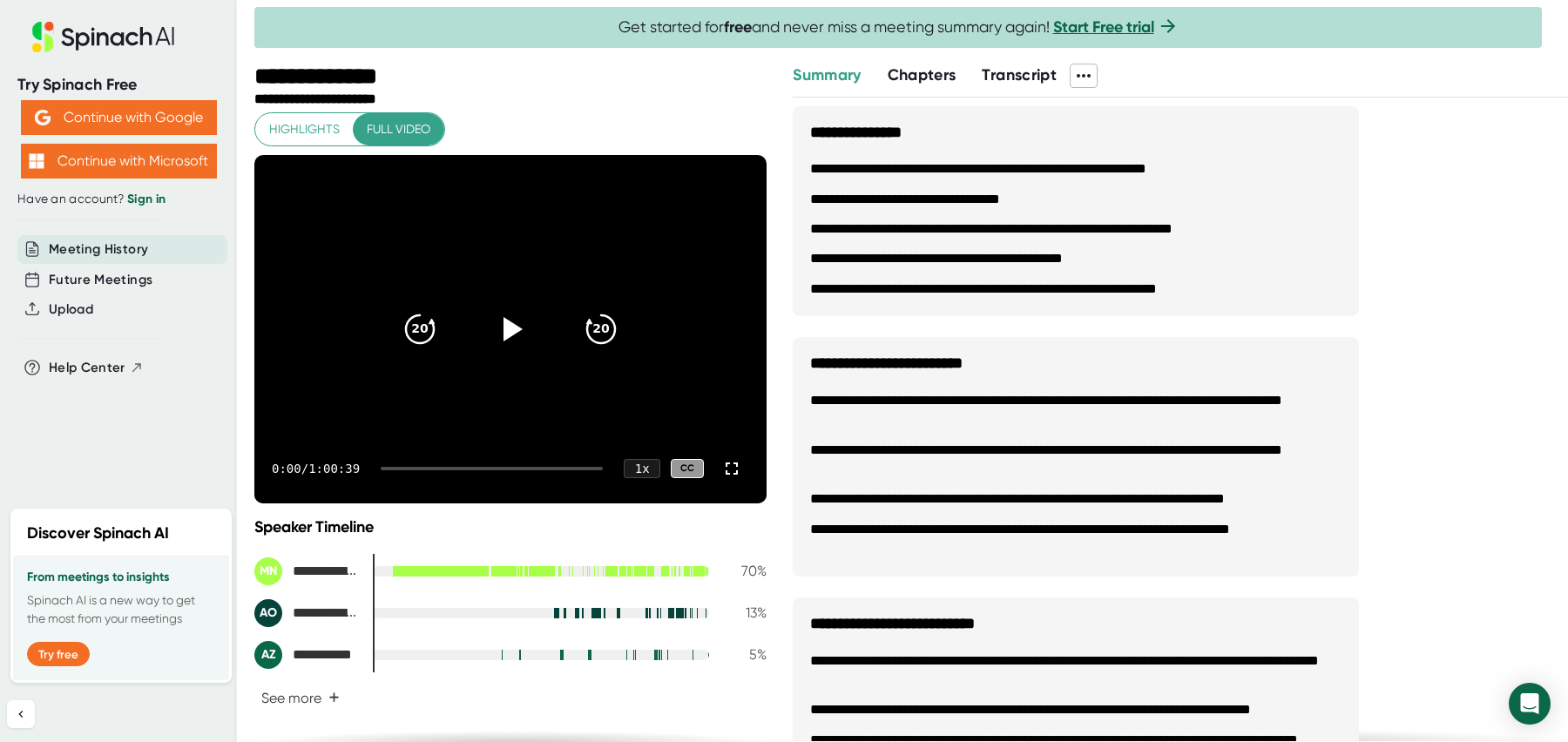
click at [423, 467] on div at bounding box center [491, 468] width 222 height 4
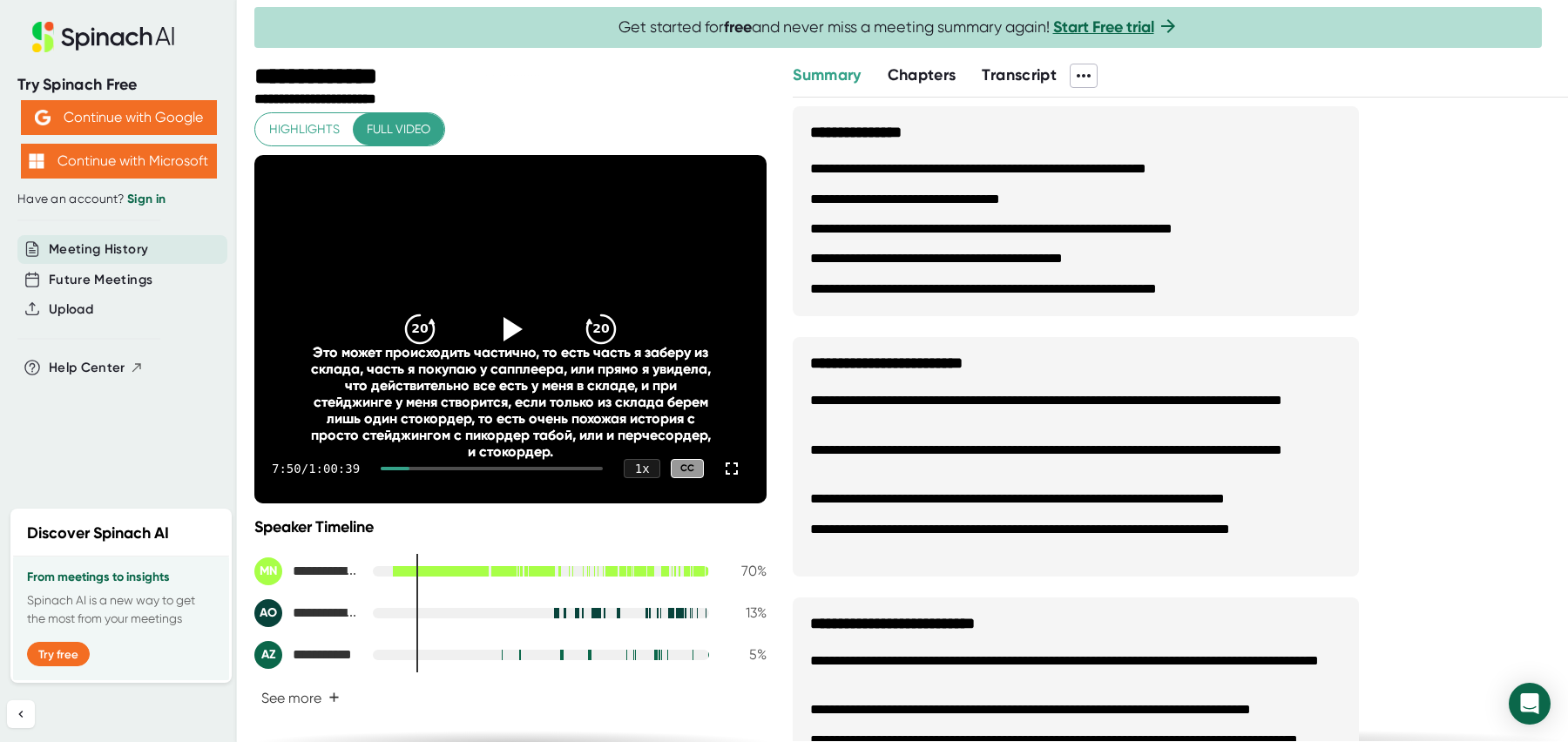
click at [444, 467] on div at bounding box center [491, 468] width 222 height 4
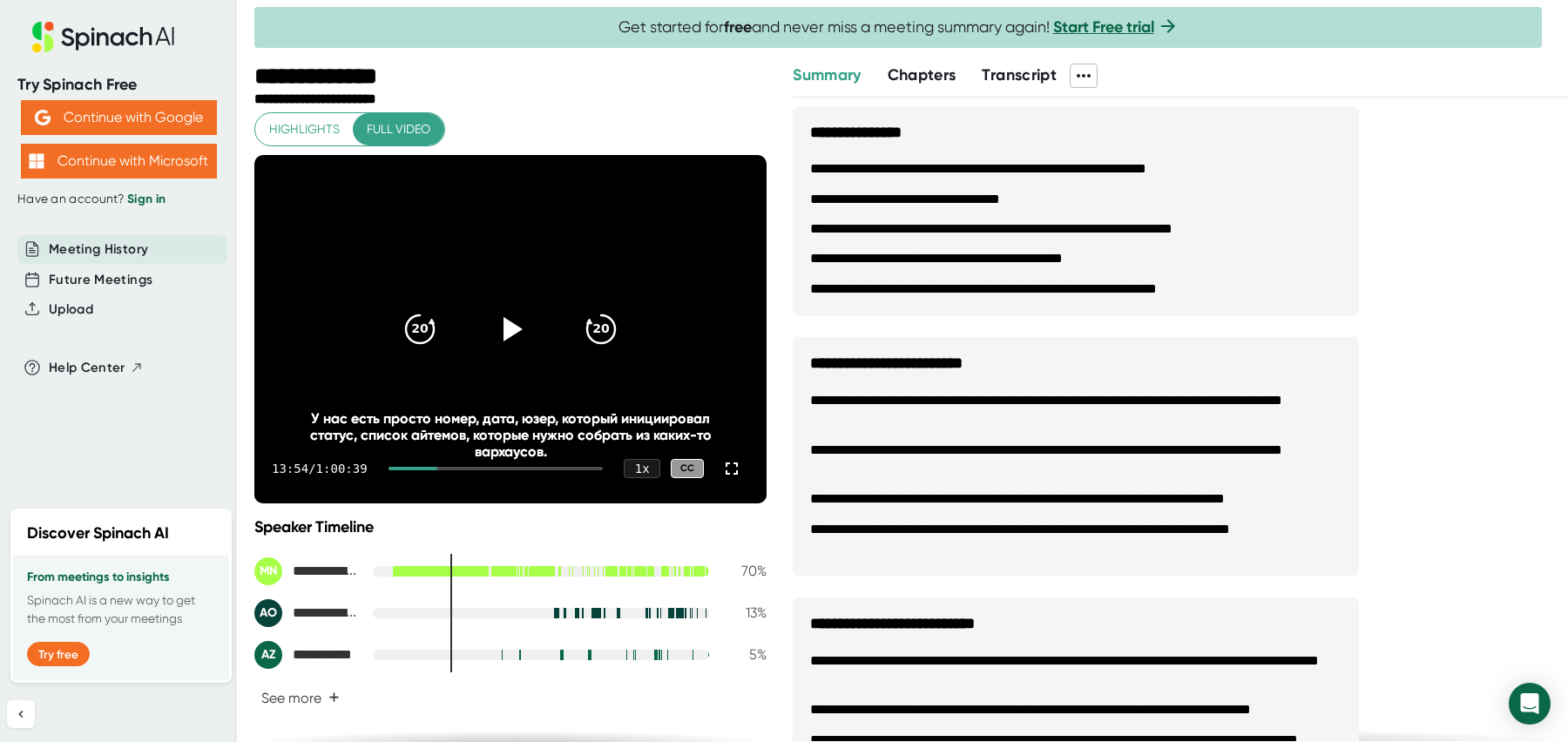
click at [458, 467] on div at bounding box center [495, 468] width 215 height 4
click at [462, 467] on div at bounding box center [495, 468] width 215 height 4
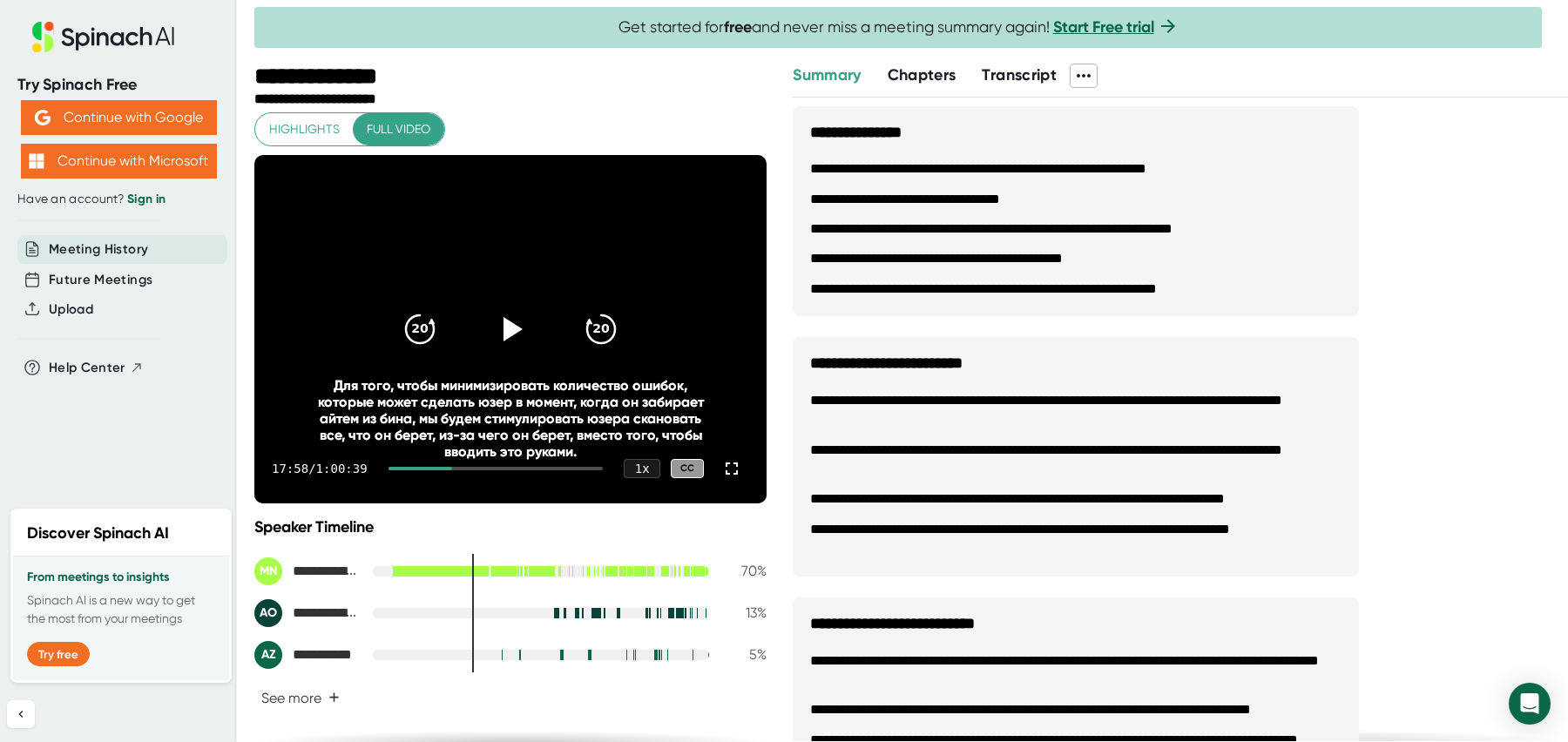
click at [480, 467] on div at bounding box center [495, 468] width 215 height 4
click at [495, 467] on div at bounding box center [495, 468] width 215 height 4
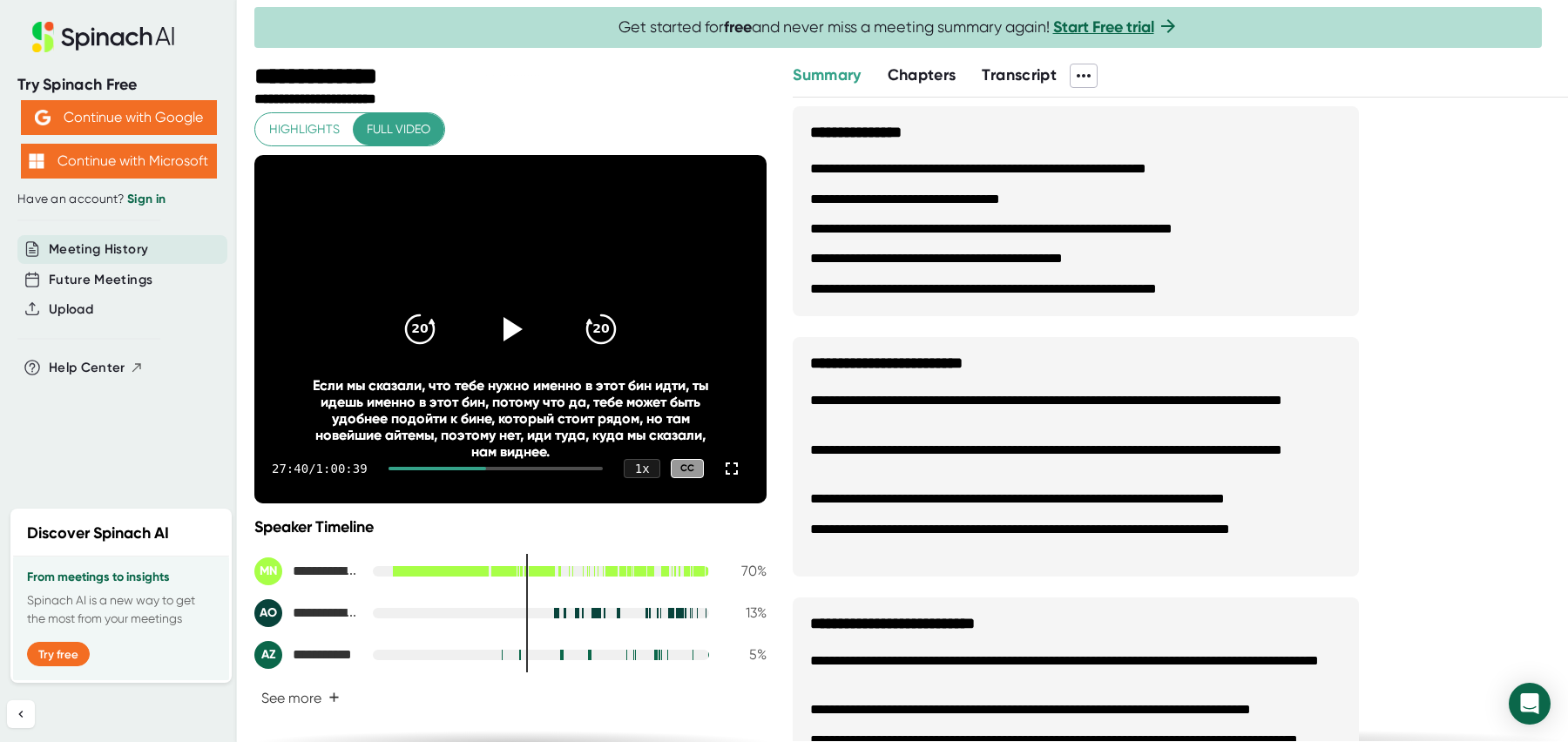
click at [508, 469] on div "27:40 / 1:00:39 1 x CC" at bounding box center [510, 468] width 512 height 69
click at [503, 461] on div "27:40 / 1:00:39 1 x CC" at bounding box center [510, 468] width 512 height 69
click at [505, 469] on div "27:40 / 1:00:39 1 x CC" at bounding box center [510, 468] width 512 height 69
click at [508, 467] on div at bounding box center [495, 468] width 215 height 4
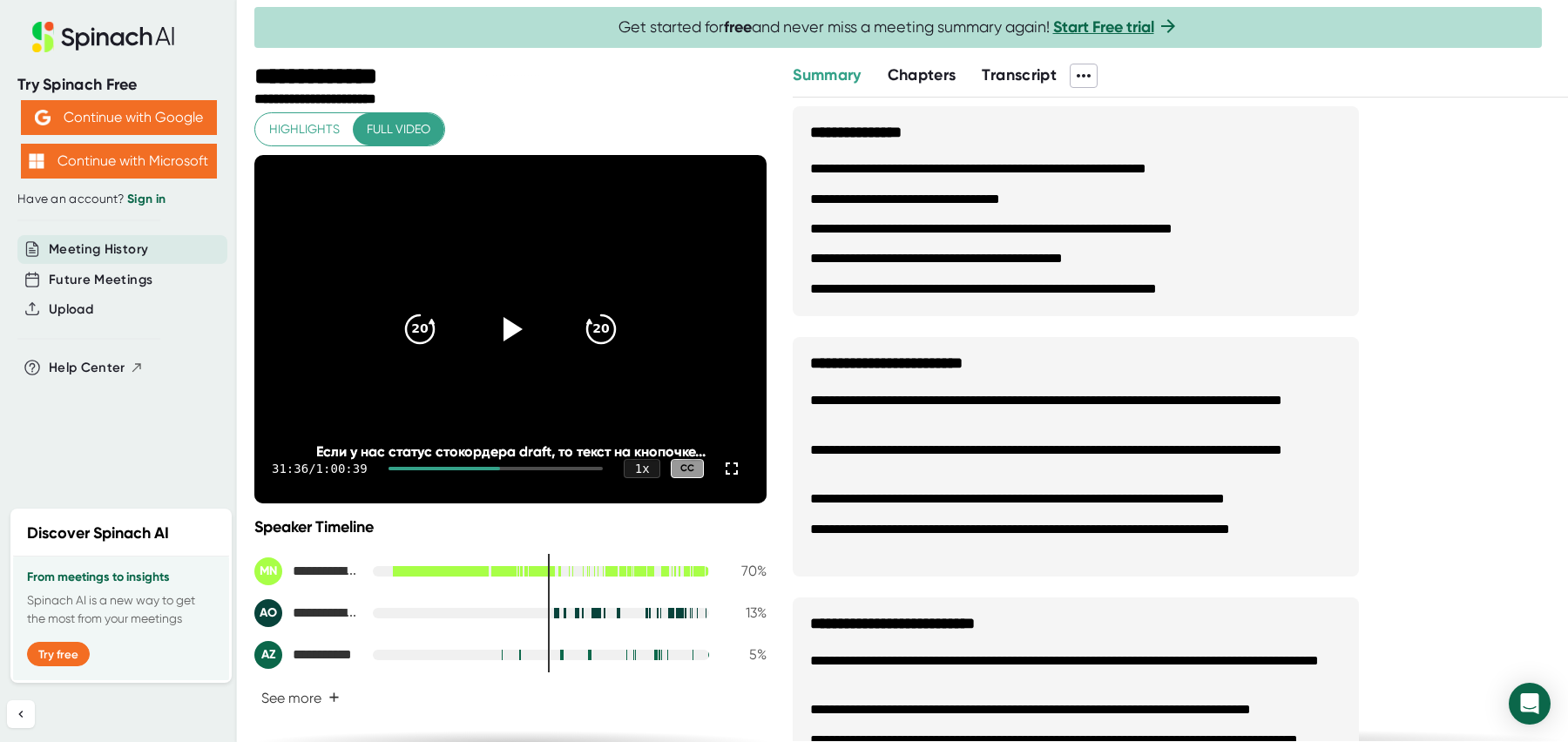
click at [518, 467] on div at bounding box center [495, 468] width 215 height 4
click at [524, 467] on div at bounding box center [495, 468] width 215 height 4
click at [540, 467] on div at bounding box center [495, 468] width 215 height 4
